Goal: Navigation & Orientation: Find specific page/section

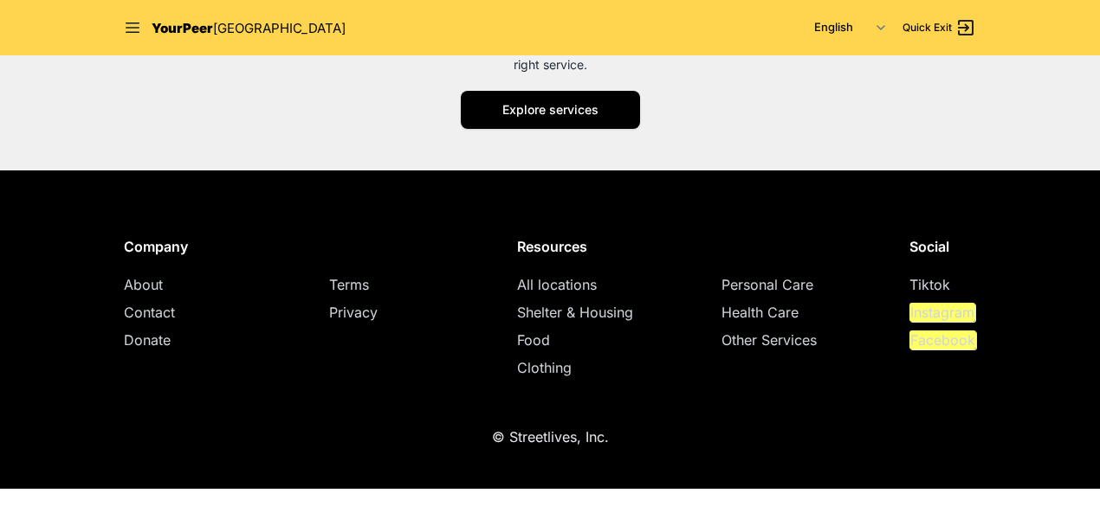
scroll to position [2377, 0]
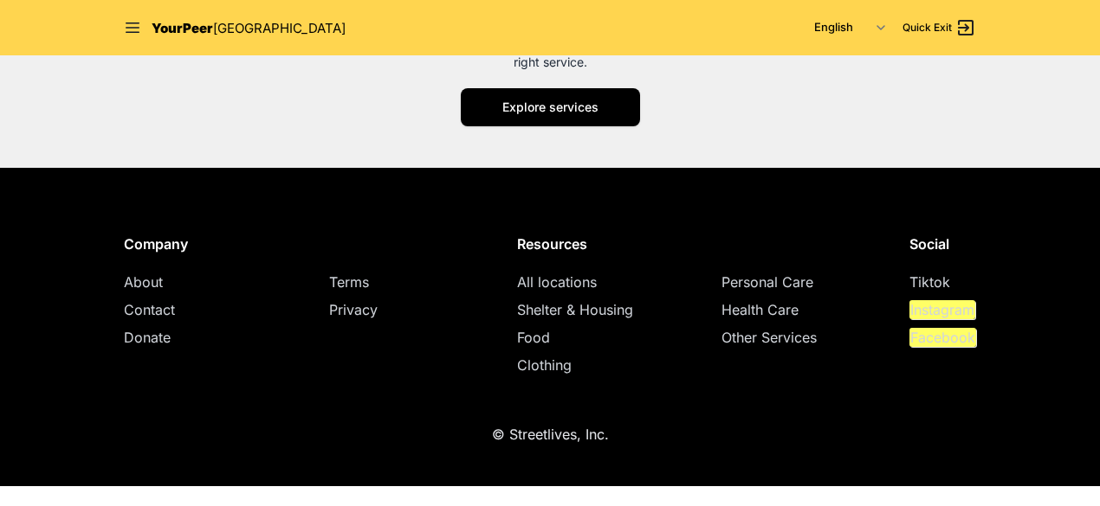
click at [551, 281] on span "All locations" at bounding box center [557, 282] width 80 height 17
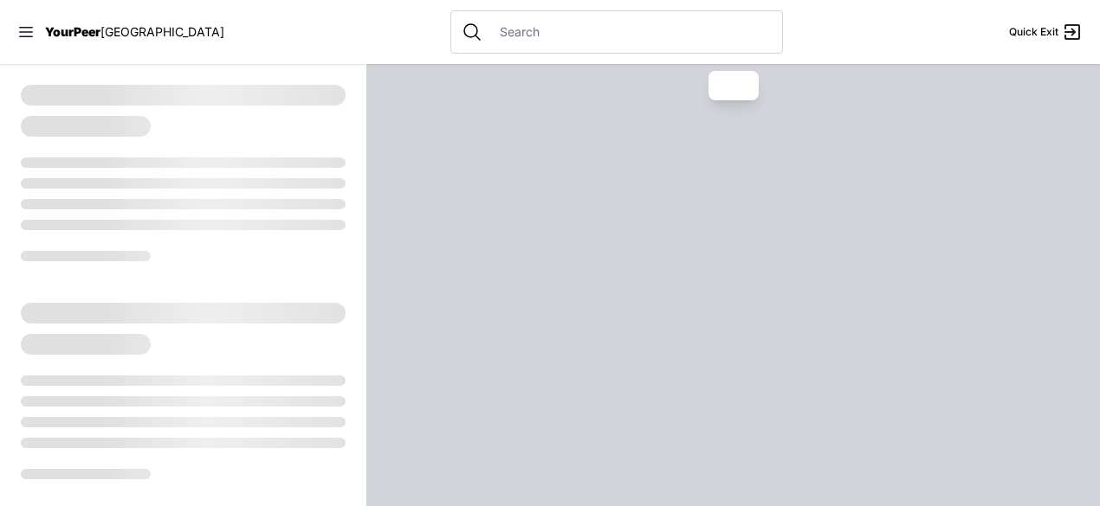
click at [574, 276] on div at bounding box center [732, 285] width 733 height 442
select select "recentlyUpdated"
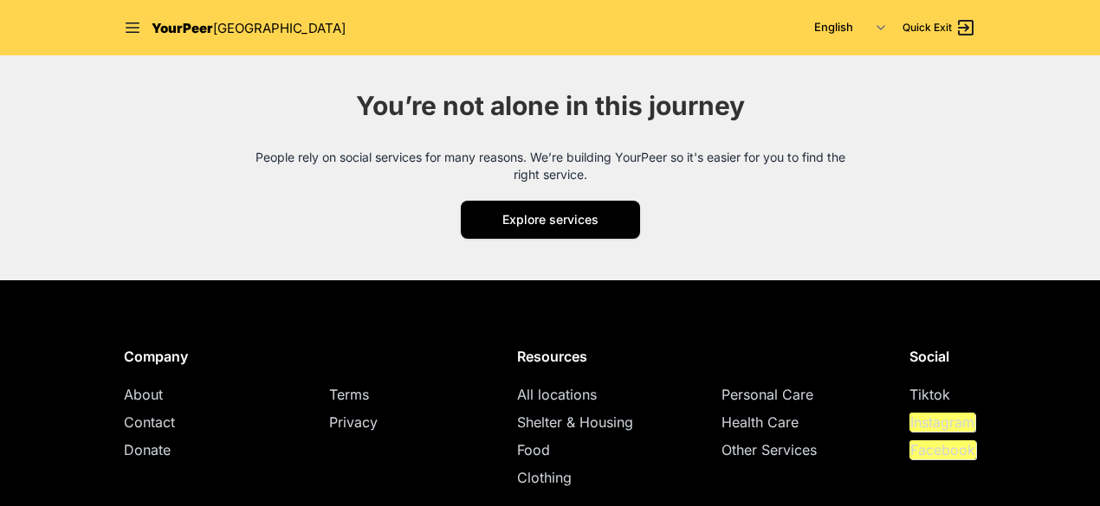
scroll to position [2280, 0]
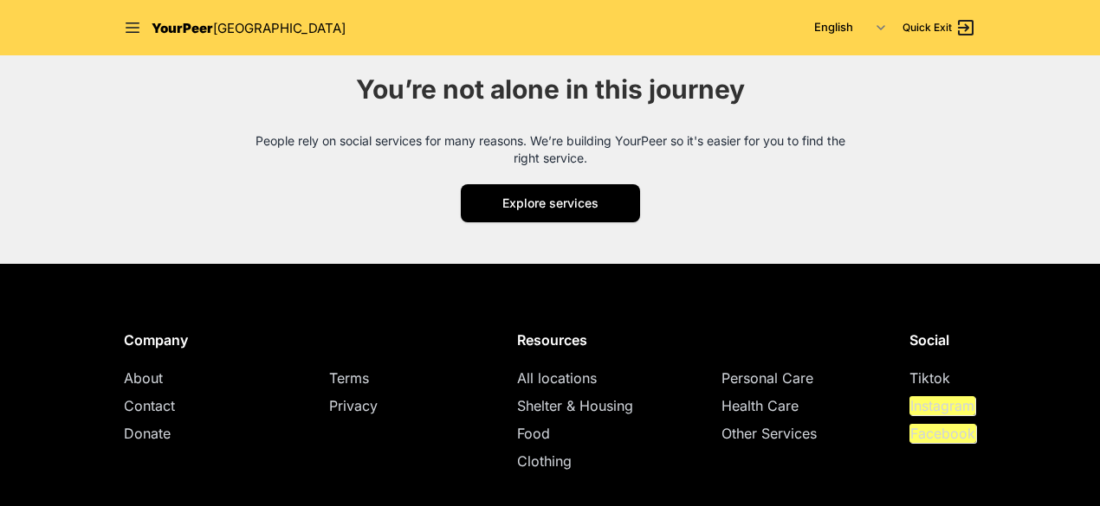
click at [139, 425] on span "Donate" at bounding box center [147, 433] width 47 height 17
